Goal: Check status: Check status

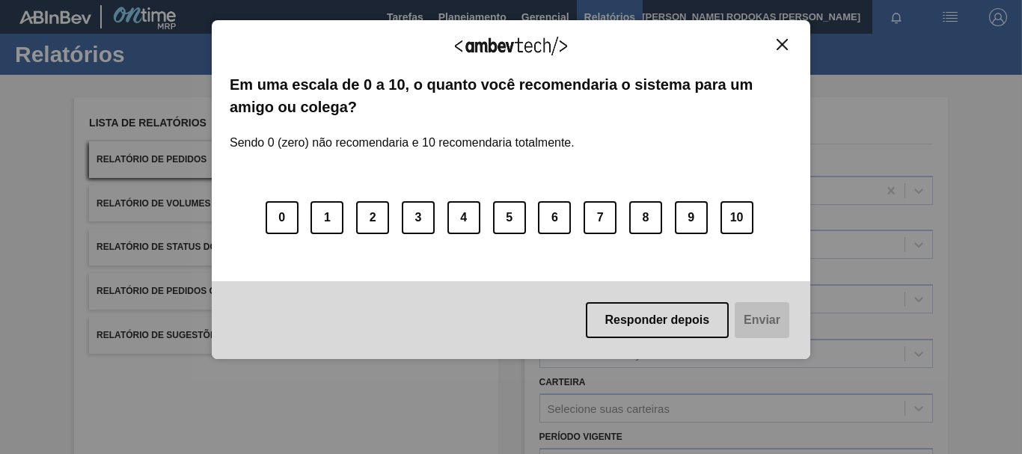
click at [781, 46] on img "Close" at bounding box center [781, 44] width 11 height 11
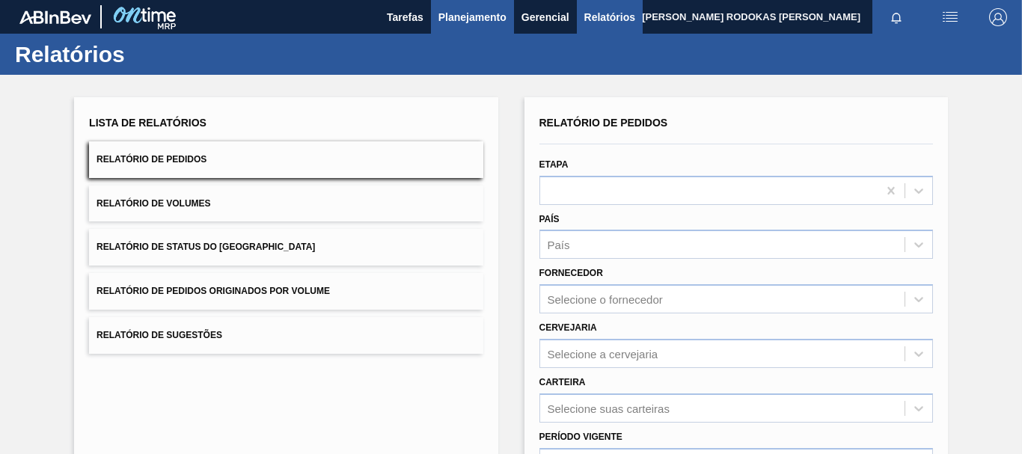
click at [469, 13] on span "Planejamento" at bounding box center [472, 17] width 68 height 18
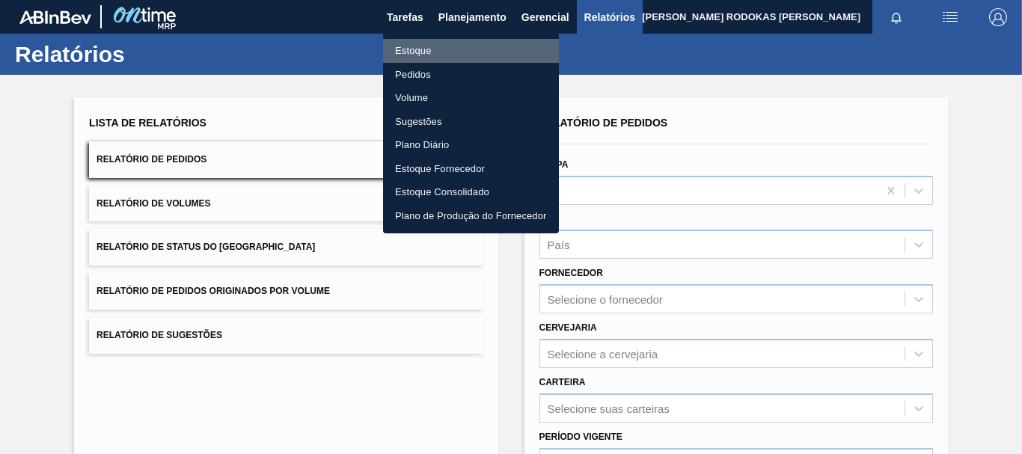
click at [439, 52] on li "Estoque" at bounding box center [471, 51] width 176 height 24
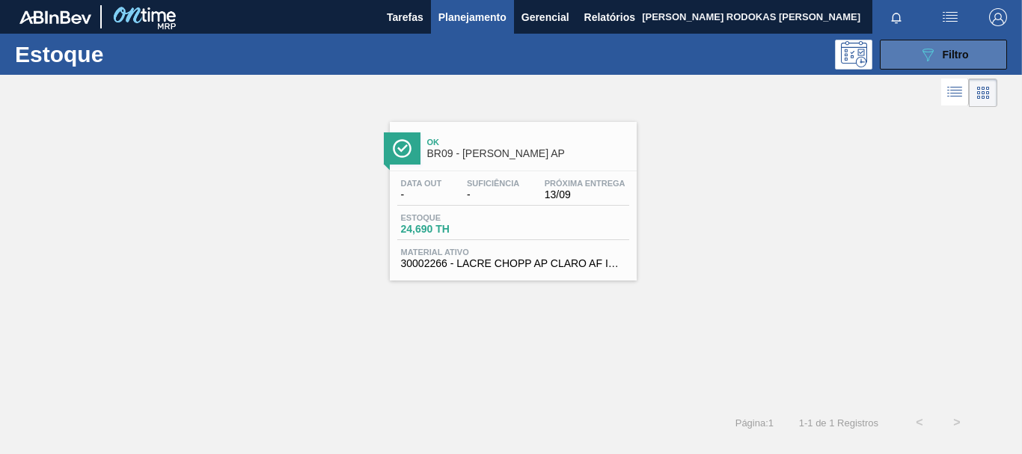
click at [974, 49] on button "089F7B8B-B2A5-4AFE-B5C0-19BA573D28AC Filtro" at bounding box center [942, 55] width 127 height 30
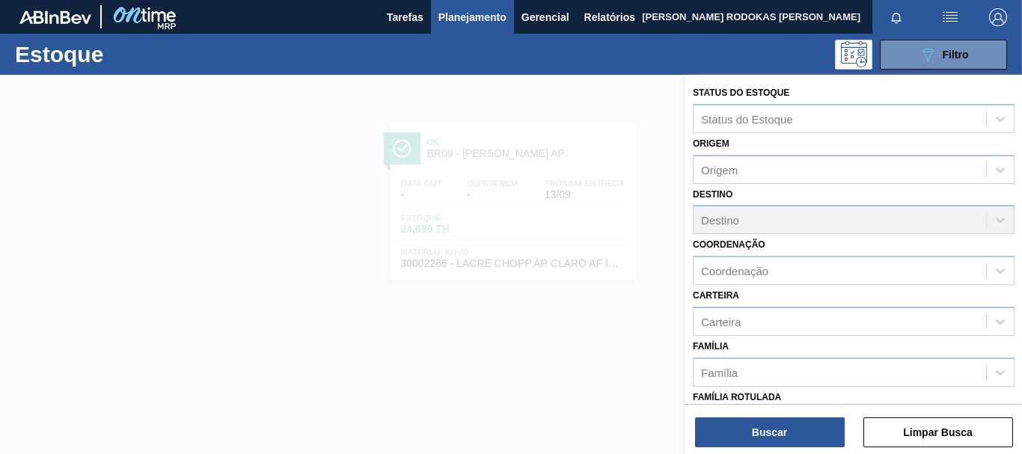
scroll to position [283, 0]
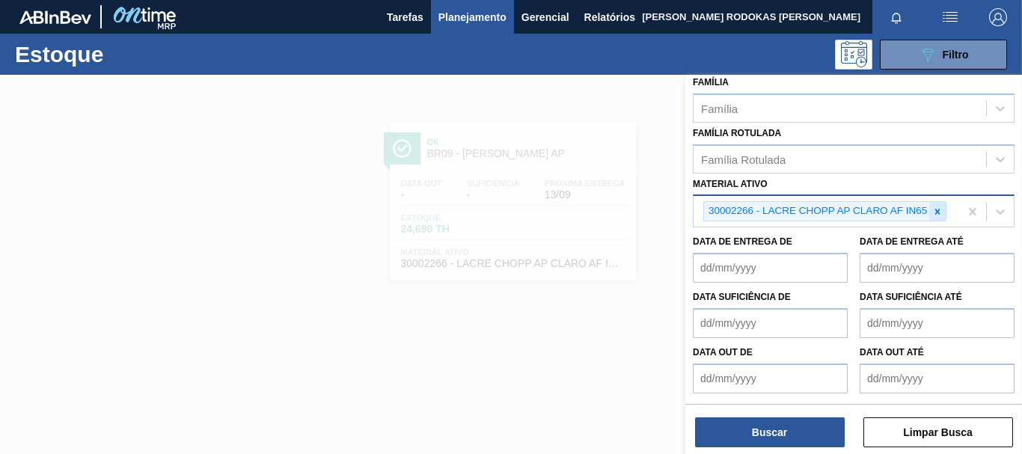
click at [938, 202] on div at bounding box center [937, 211] width 16 height 19
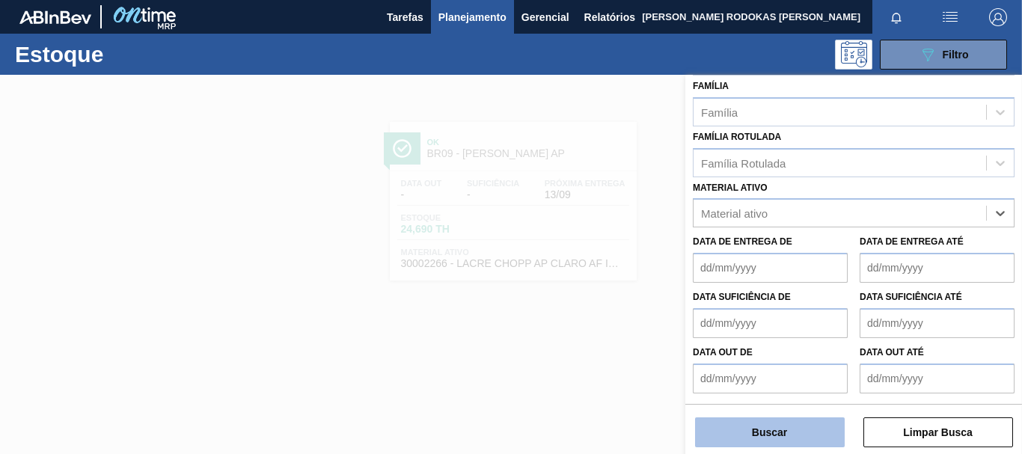
click at [773, 426] on button "Buscar" at bounding box center [770, 432] width 150 height 30
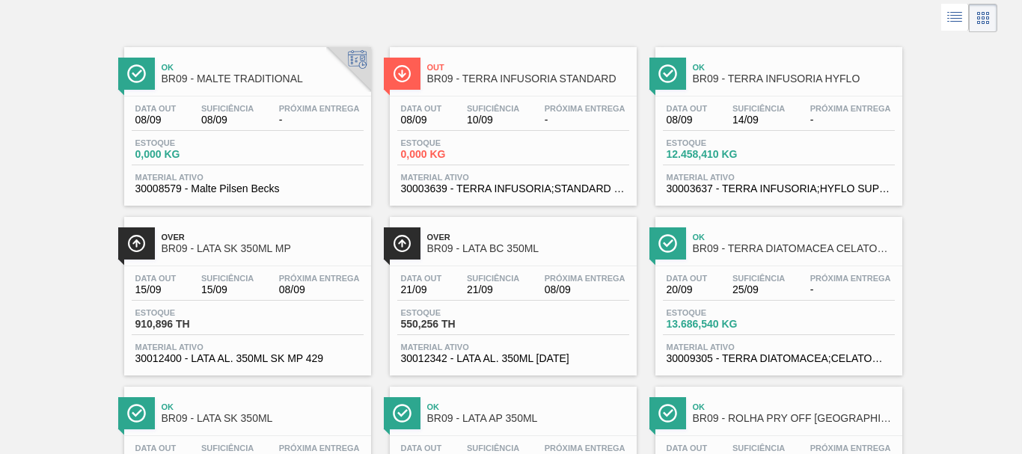
scroll to position [150, 0]
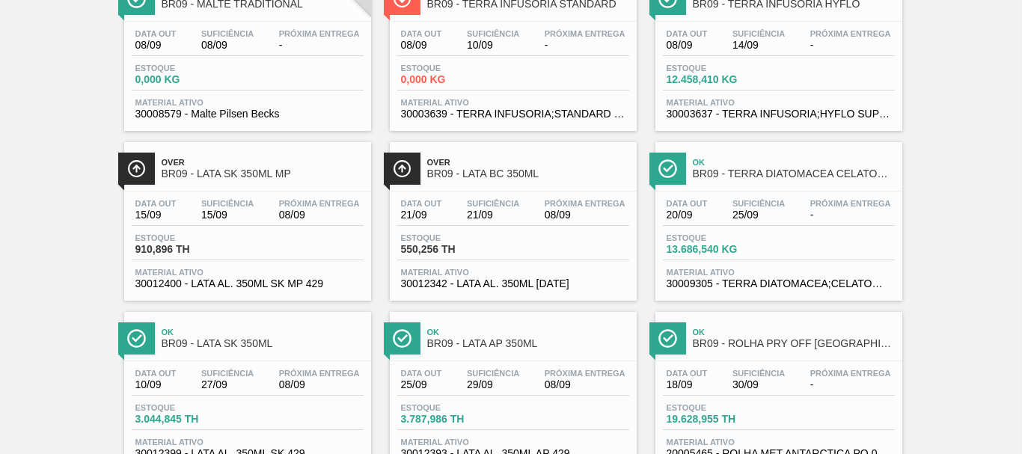
click at [271, 414] on div "Estoque 3.044,845 TH" at bounding box center [248, 416] width 232 height 27
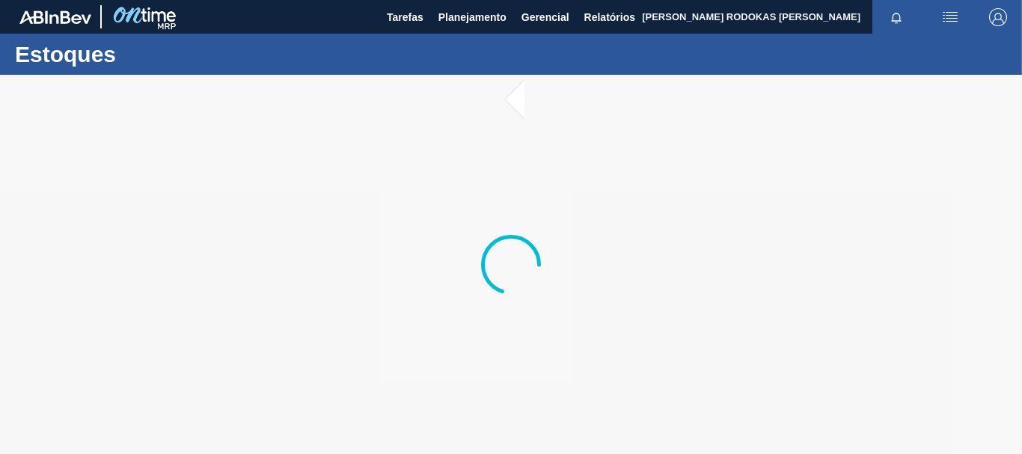
click at [525, 86] on div at bounding box center [511, 264] width 1022 height 379
click at [514, 96] on div at bounding box center [511, 264] width 1022 height 379
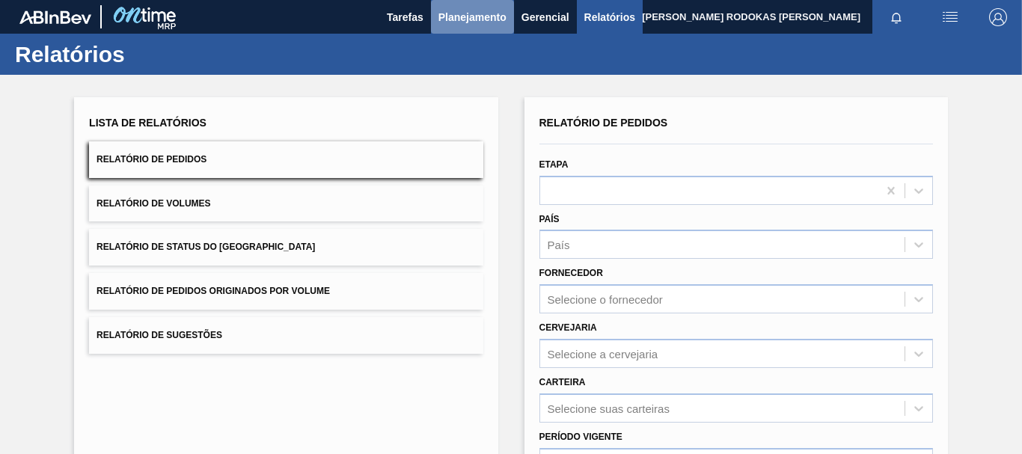
click at [470, 23] on span "Planejamento" at bounding box center [472, 17] width 68 height 18
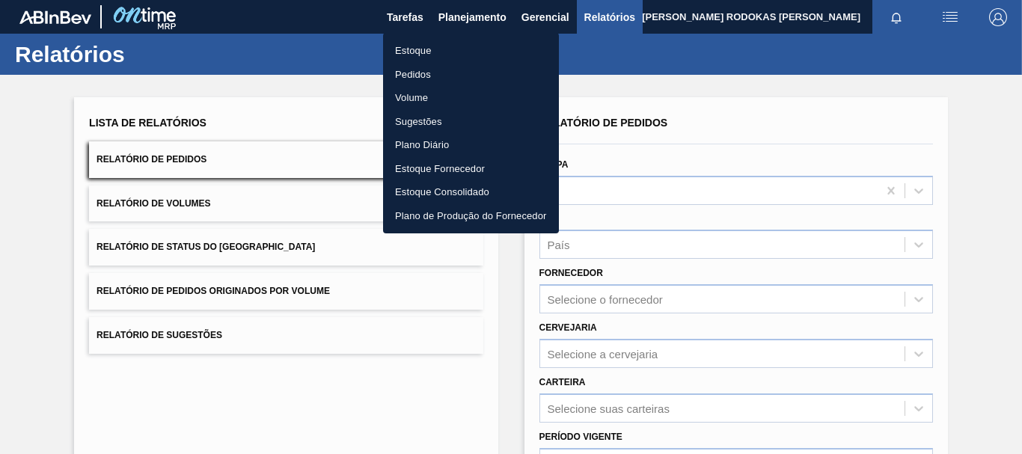
click at [446, 52] on li "Estoque" at bounding box center [471, 51] width 176 height 24
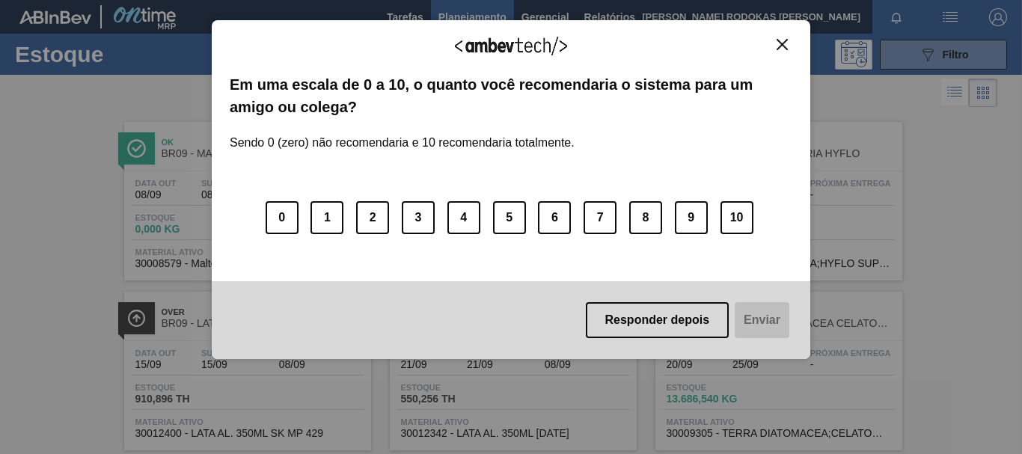
click at [776, 49] on img "Close" at bounding box center [781, 44] width 11 height 11
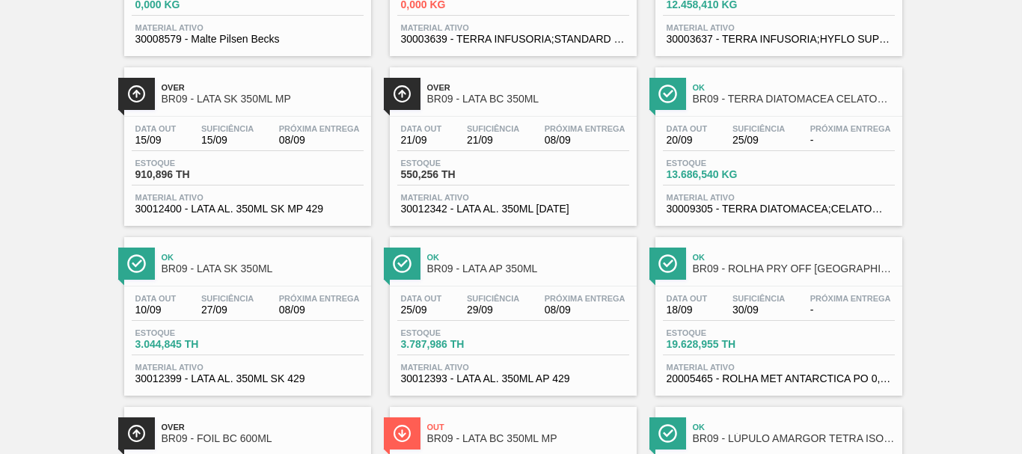
scroll to position [299, 0]
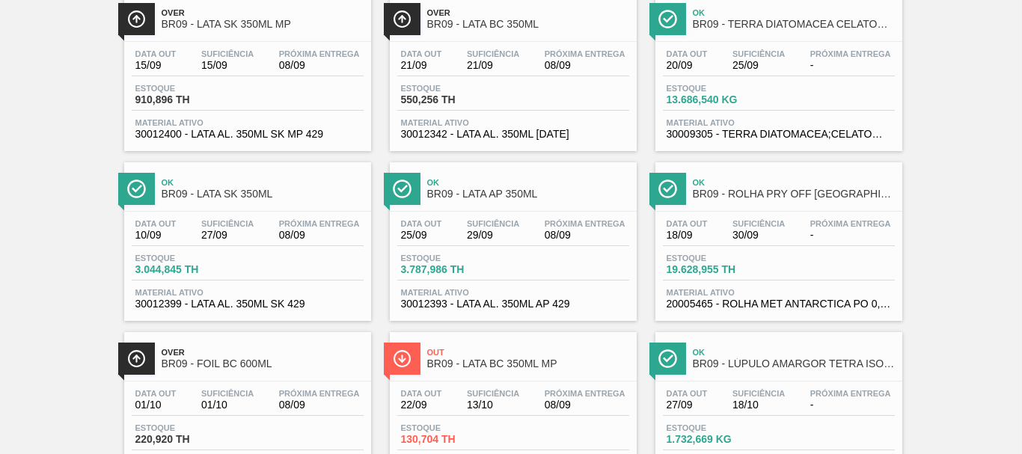
click at [289, 307] on span "30012399 - LATA AL. 350ML SK 429" at bounding box center [247, 303] width 224 height 11
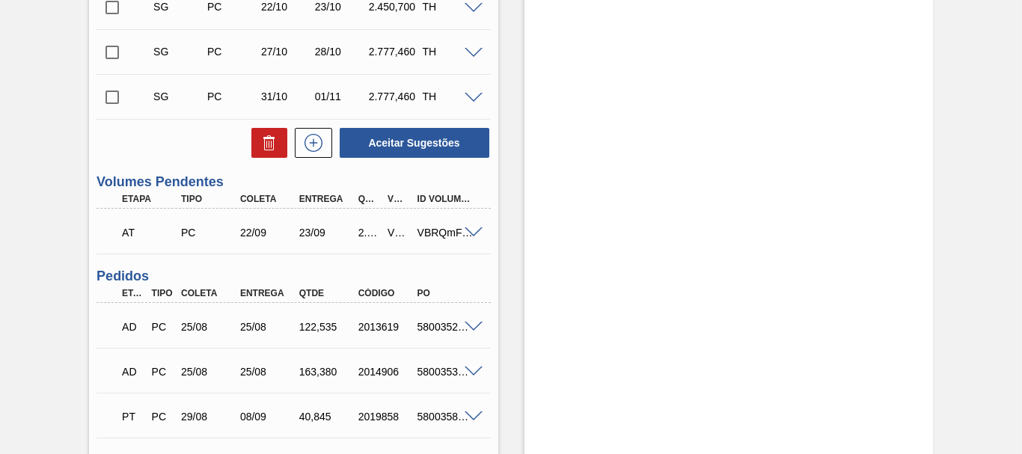
scroll to position [823, 0]
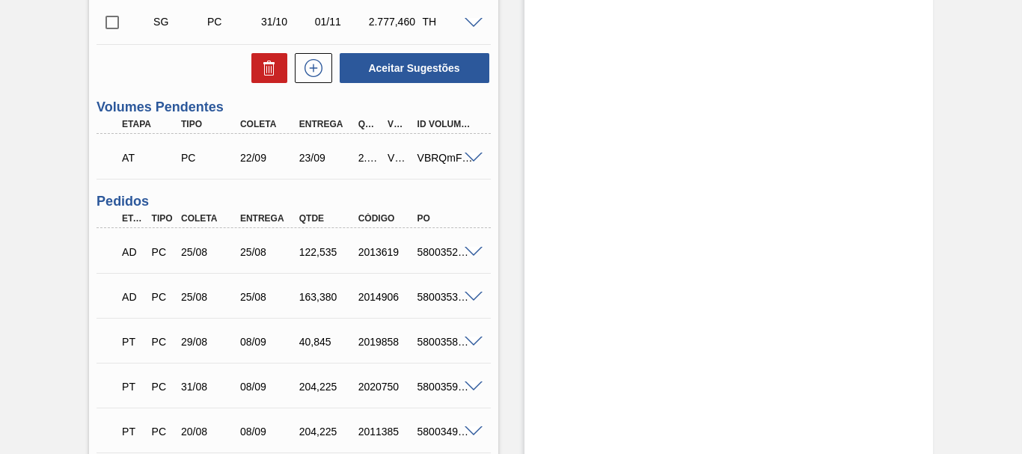
click at [361, 340] on div "2019858" at bounding box center [386, 342] width 64 height 12
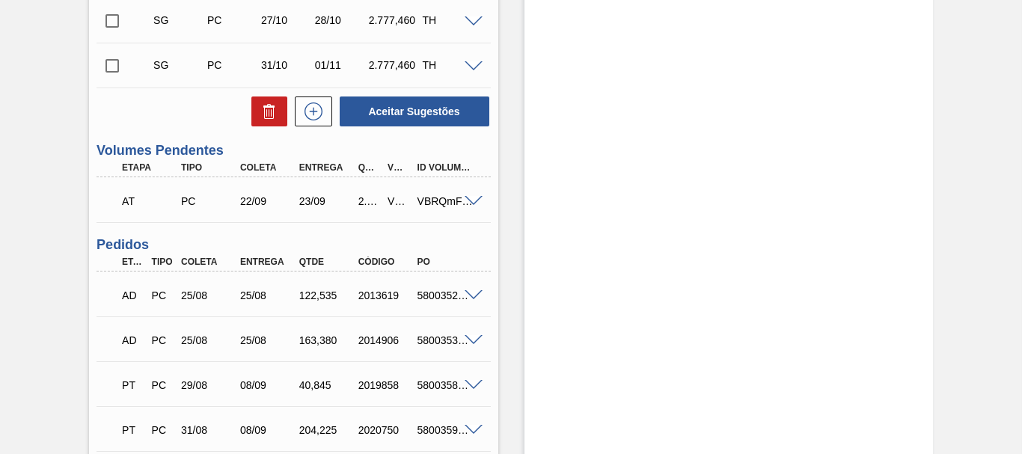
scroll to position [0, 0]
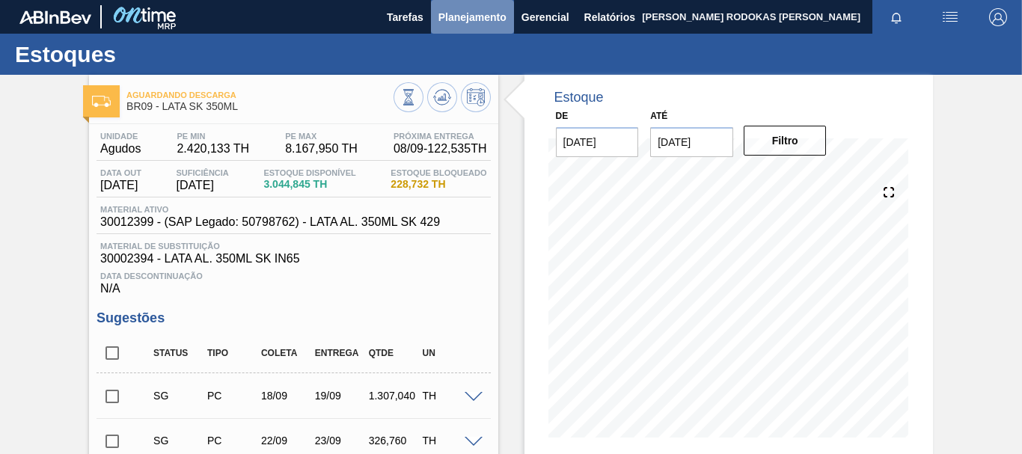
click at [485, 8] on span "Planejamento" at bounding box center [472, 17] width 68 height 18
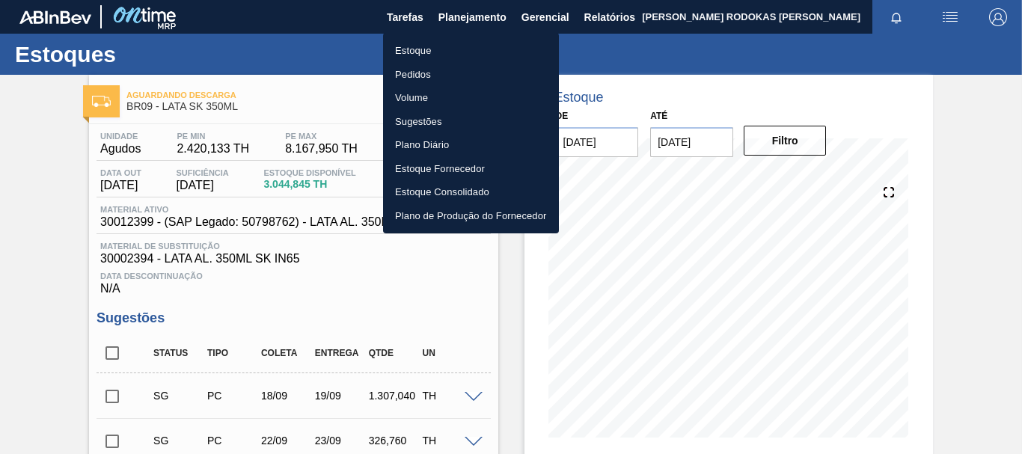
click at [411, 74] on li "Pedidos" at bounding box center [471, 75] width 176 height 24
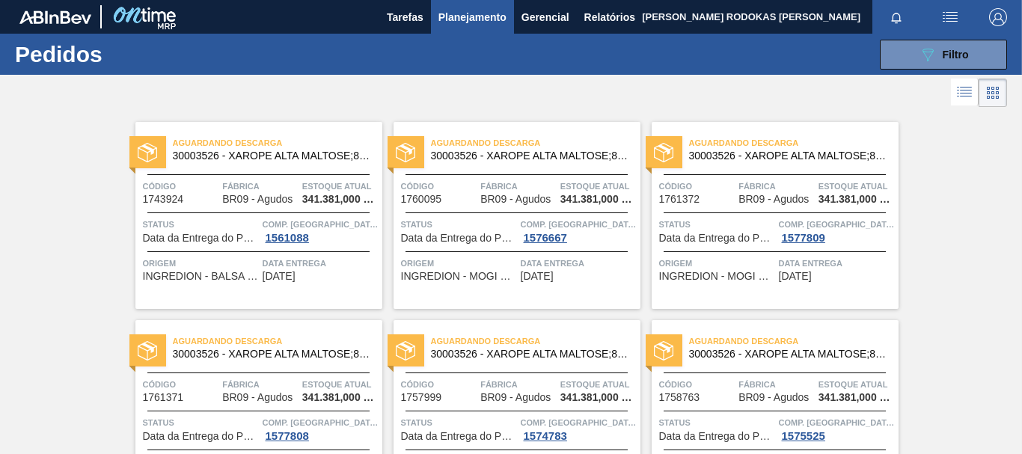
click at [455, 16] on span "Planejamento" at bounding box center [472, 17] width 68 height 18
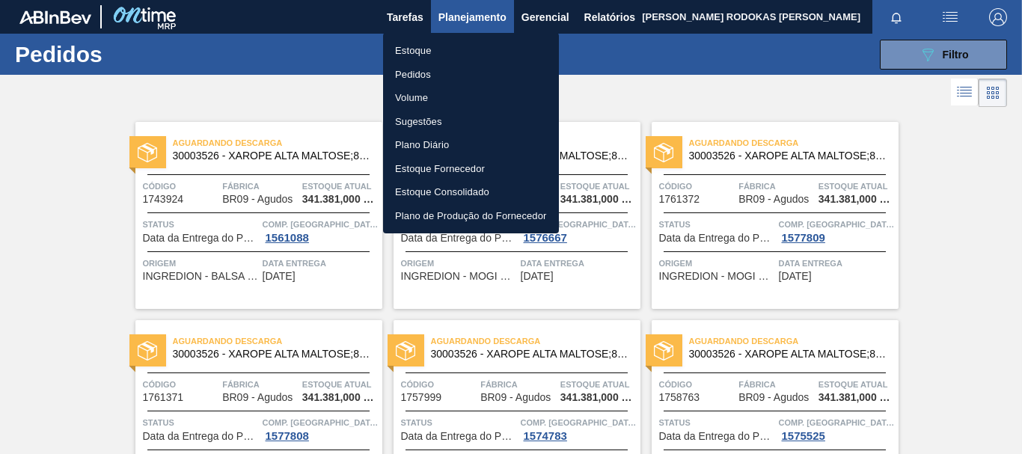
click at [422, 73] on li "Pedidos" at bounding box center [471, 75] width 176 height 24
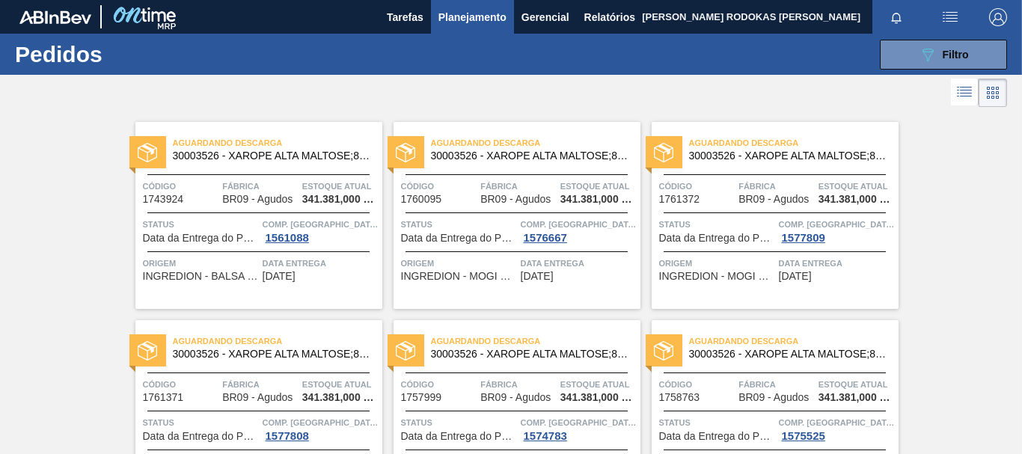
click at [461, 22] on span "Planejamento" at bounding box center [472, 17] width 68 height 18
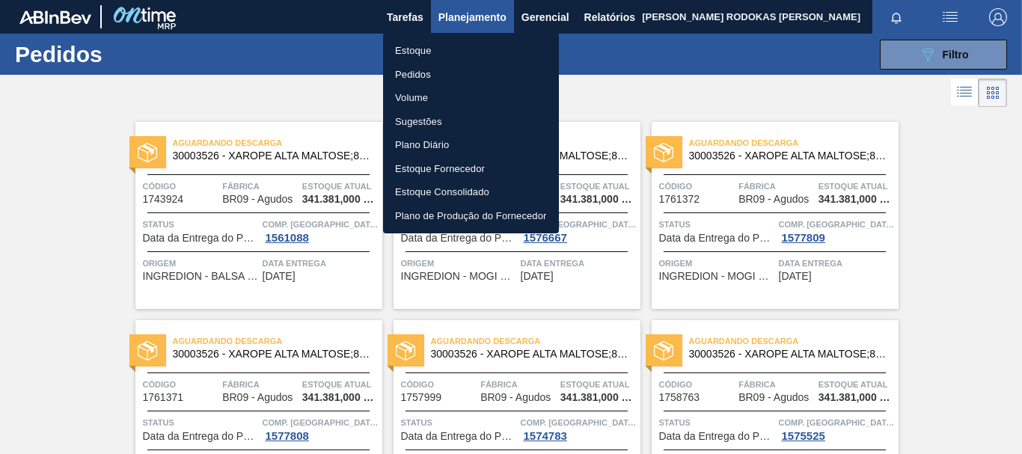
click at [930, 56] on div at bounding box center [511, 227] width 1022 height 454
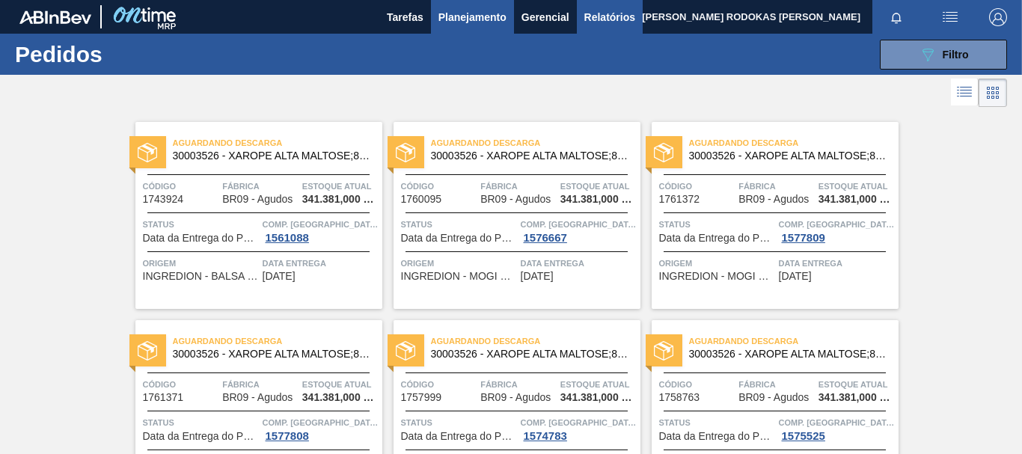
click at [602, 22] on span "Relatórios" at bounding box center [609, 17] width 51 height 18
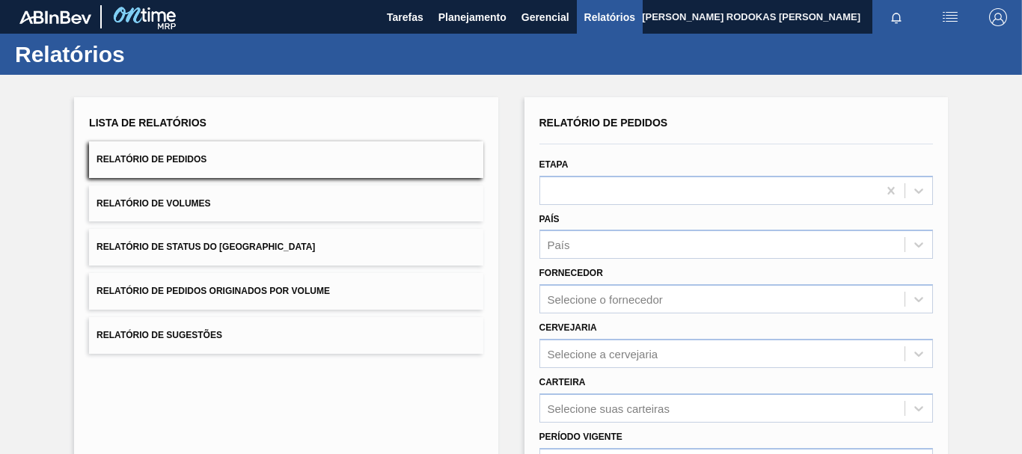
scroll to position [224, 0]
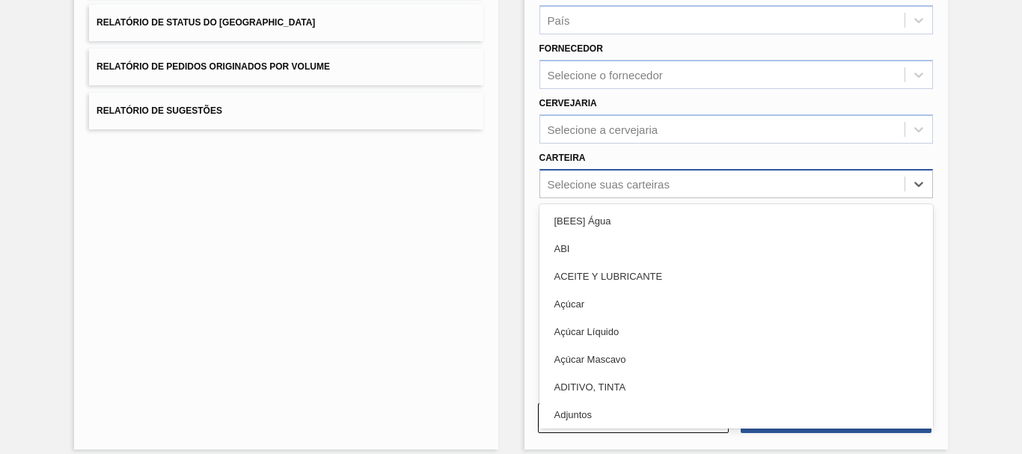
click at [553, 182] on div "Selecione suas carteiras" at bounding box center [608, 183] width 122 height 13
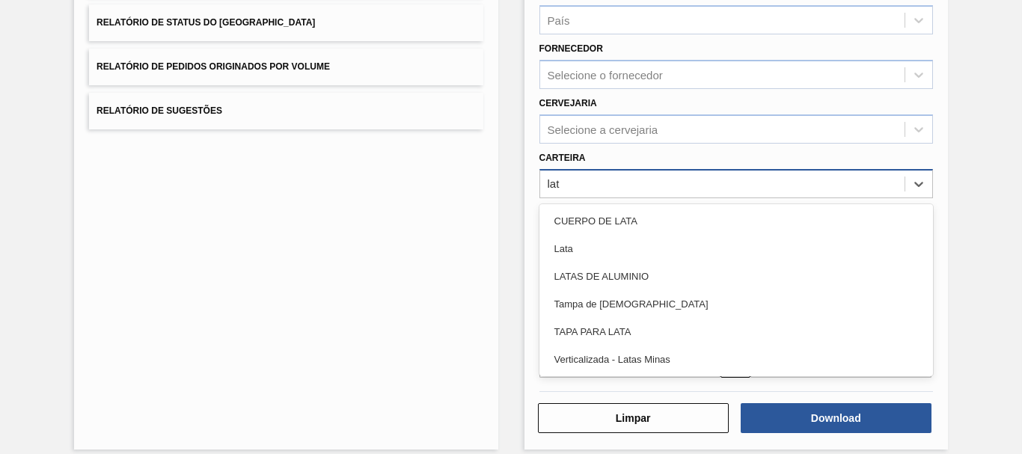
type input "lata"
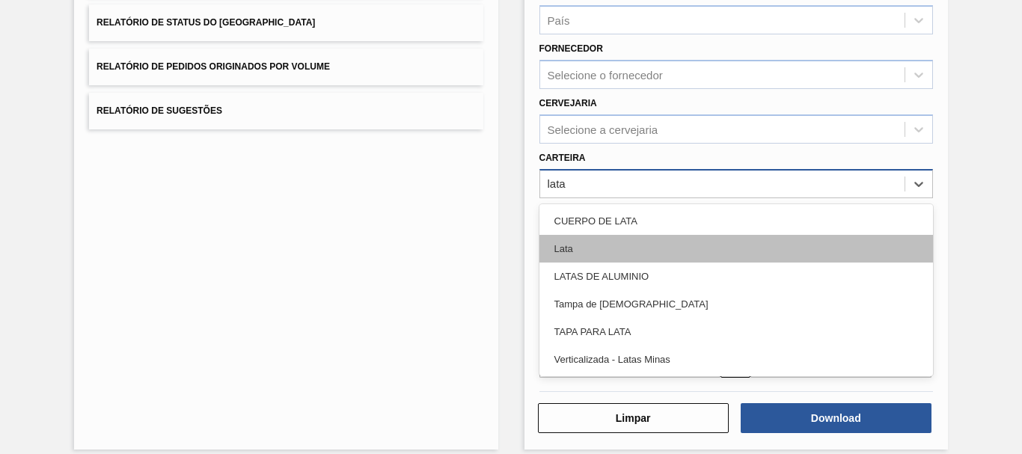
click at [558, 245] on div "Lata" at bounding box center [735, 249] width 393 height 28
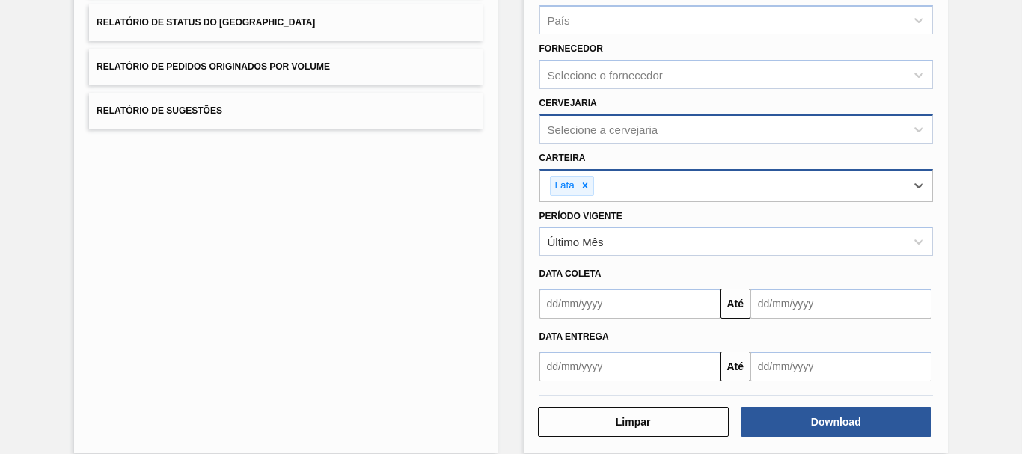
click at [571, 141] on div "Selecione a cervejaria" at bounding box center [735, 128] width 393 height 29
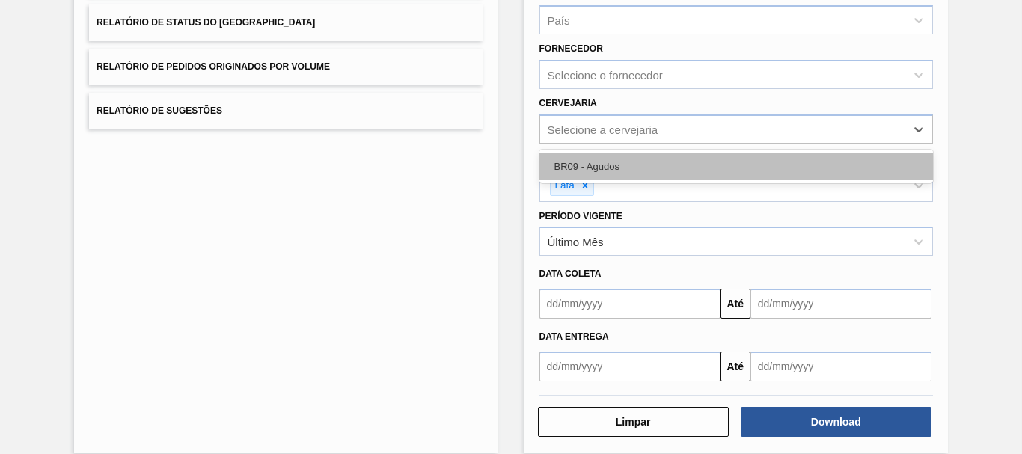
click at [570, 162] on div "BR09 - Agudos" at bounding box center [735, 167] width 393 height 28
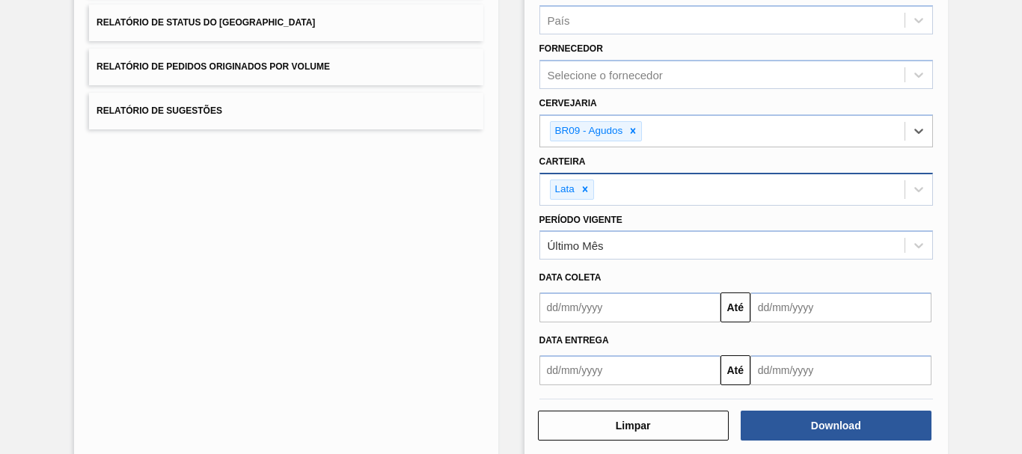
scroll to position [0, 0]
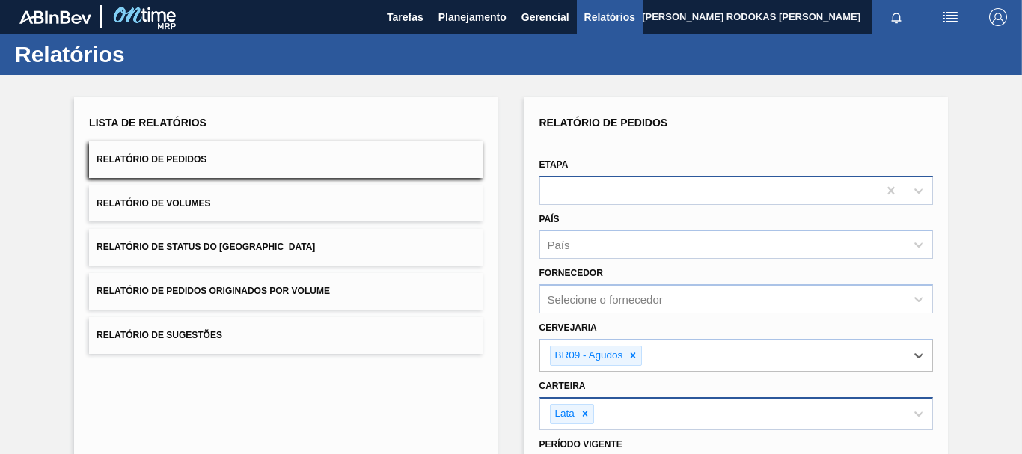
click at [575, 192] on div at bounding box center [708, 190] width 337 height 22
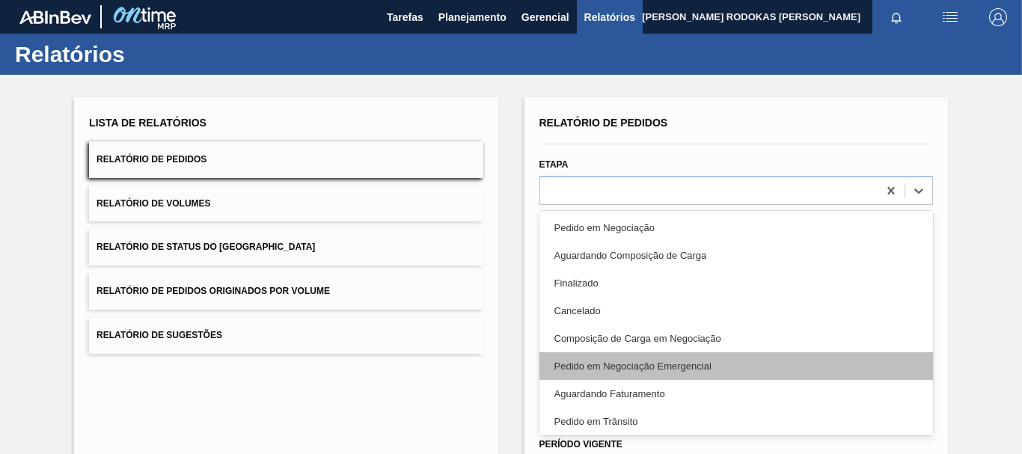
scroll to position [150, 0]
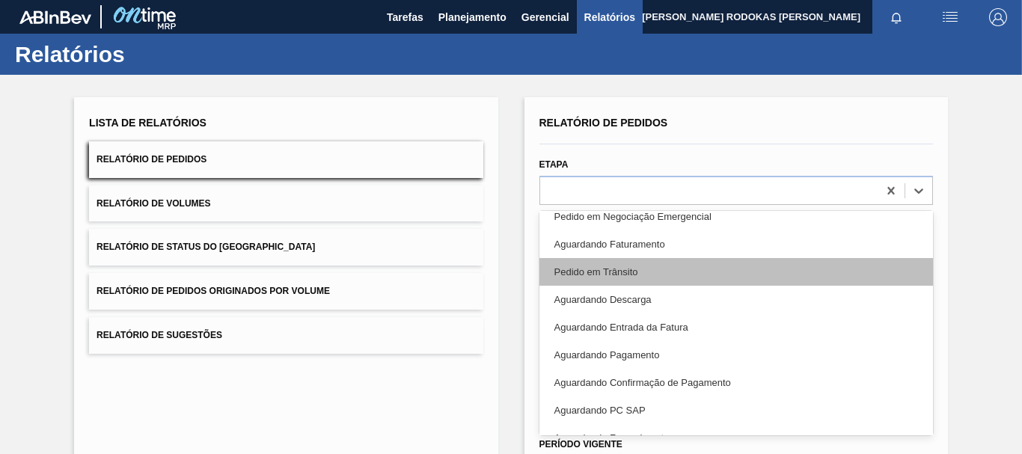
click at [603, 271] on div "Pedido em Trânsito" at bounding box center [735, 272] width 393 height 28
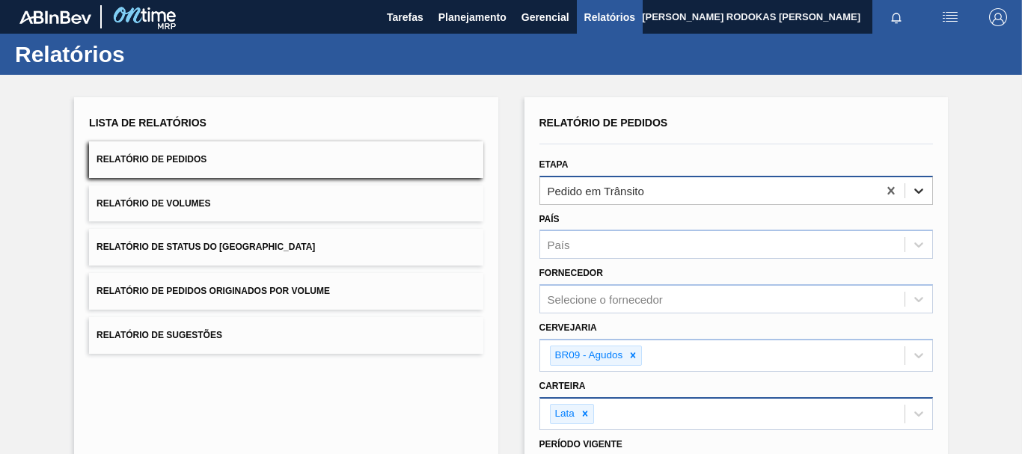
click at [912, 191] on icon at bounding box center [918, 190] width 15 height 15
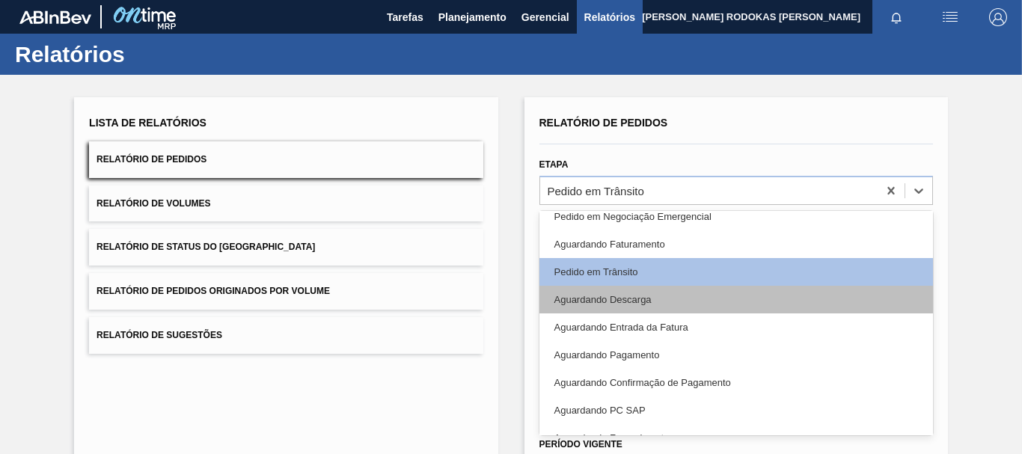
click at [604, 307] on div "Aguardando Descarga" at bounding box center [735, 300] width 393 height 28
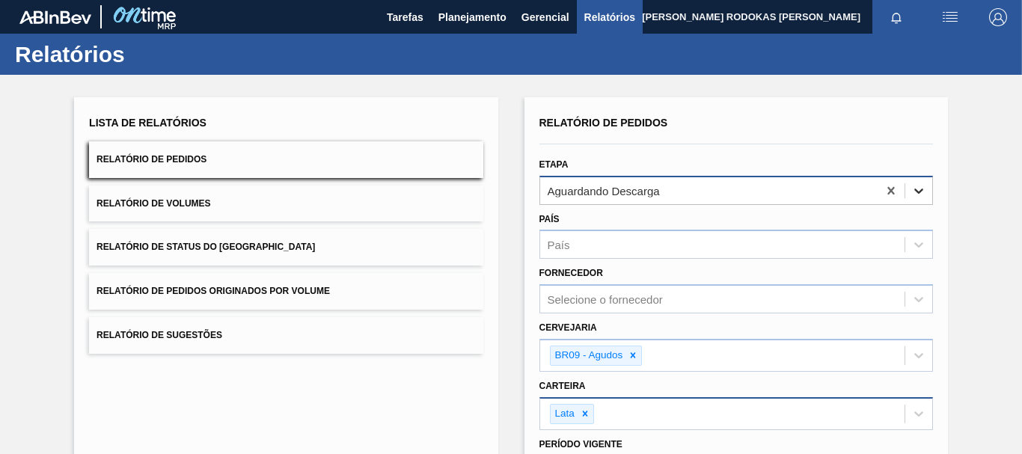
click at [915, 186] on icon at bounding box center [918, 190] width 15 height 15
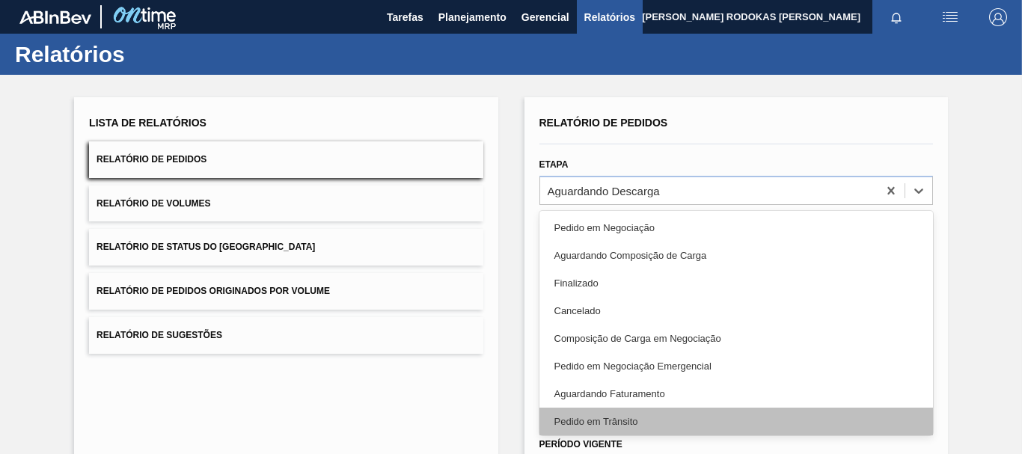
click at [623, 431] on div "Pedido em Trânsito" at bounding box center [735, 422] width 393 height 28
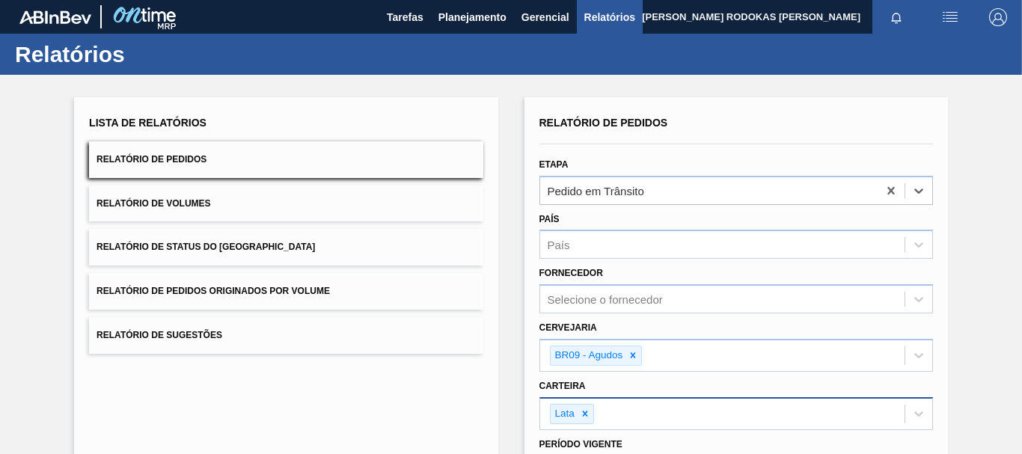
scroll to position [246, 0]
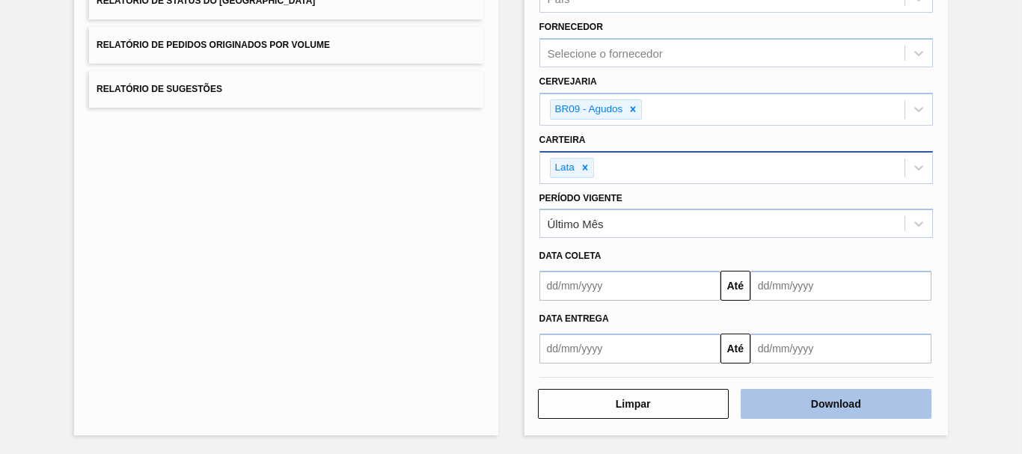
click at [783, 393] on button "Download" at bounding box center [835, 404] width 191 height 30
